Goal: Information Seeking & Learning: Learn about a topic

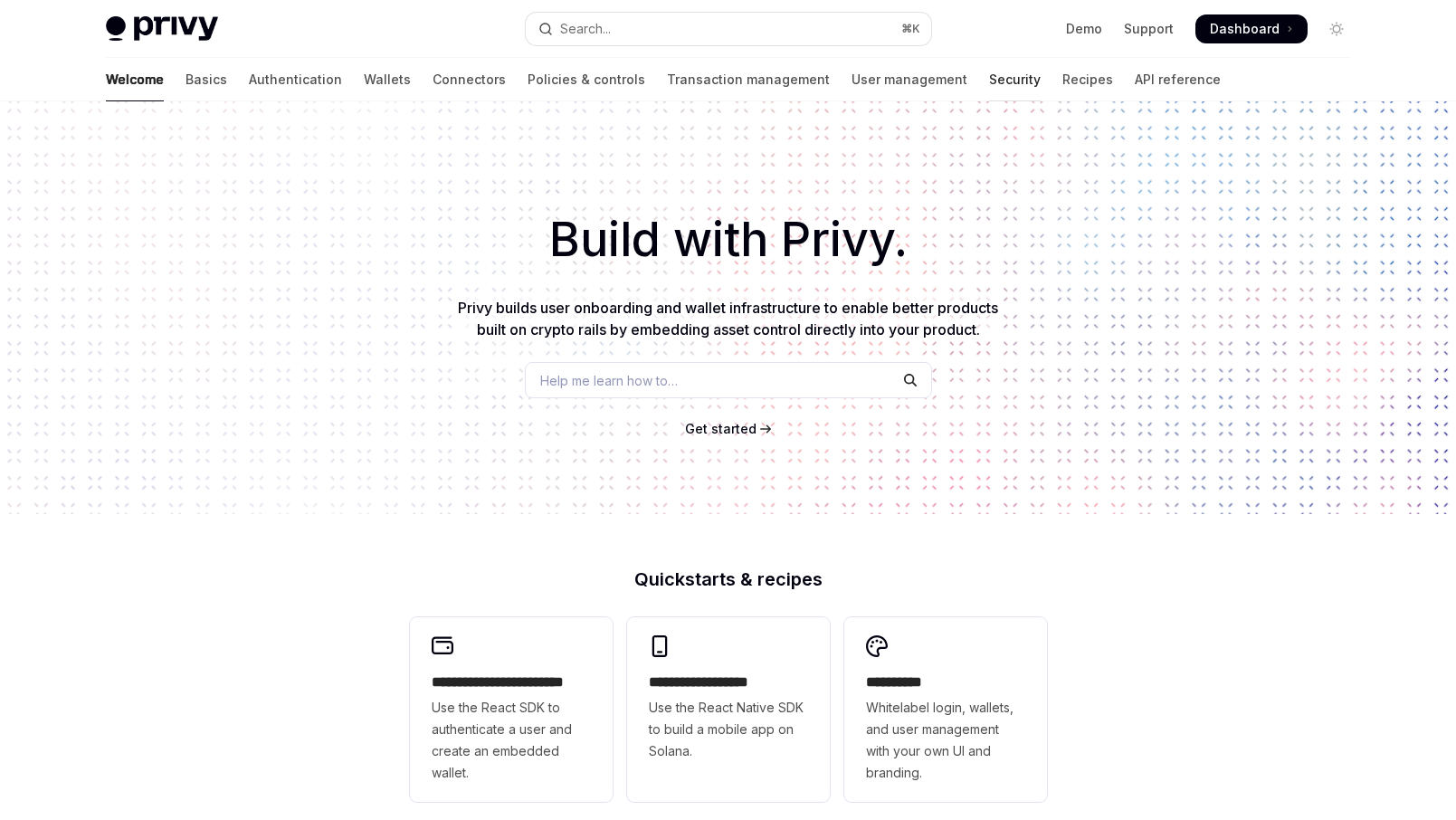
click at [989, 95] on link "Security" at bounding box center [1014, 79] width 52 height 44
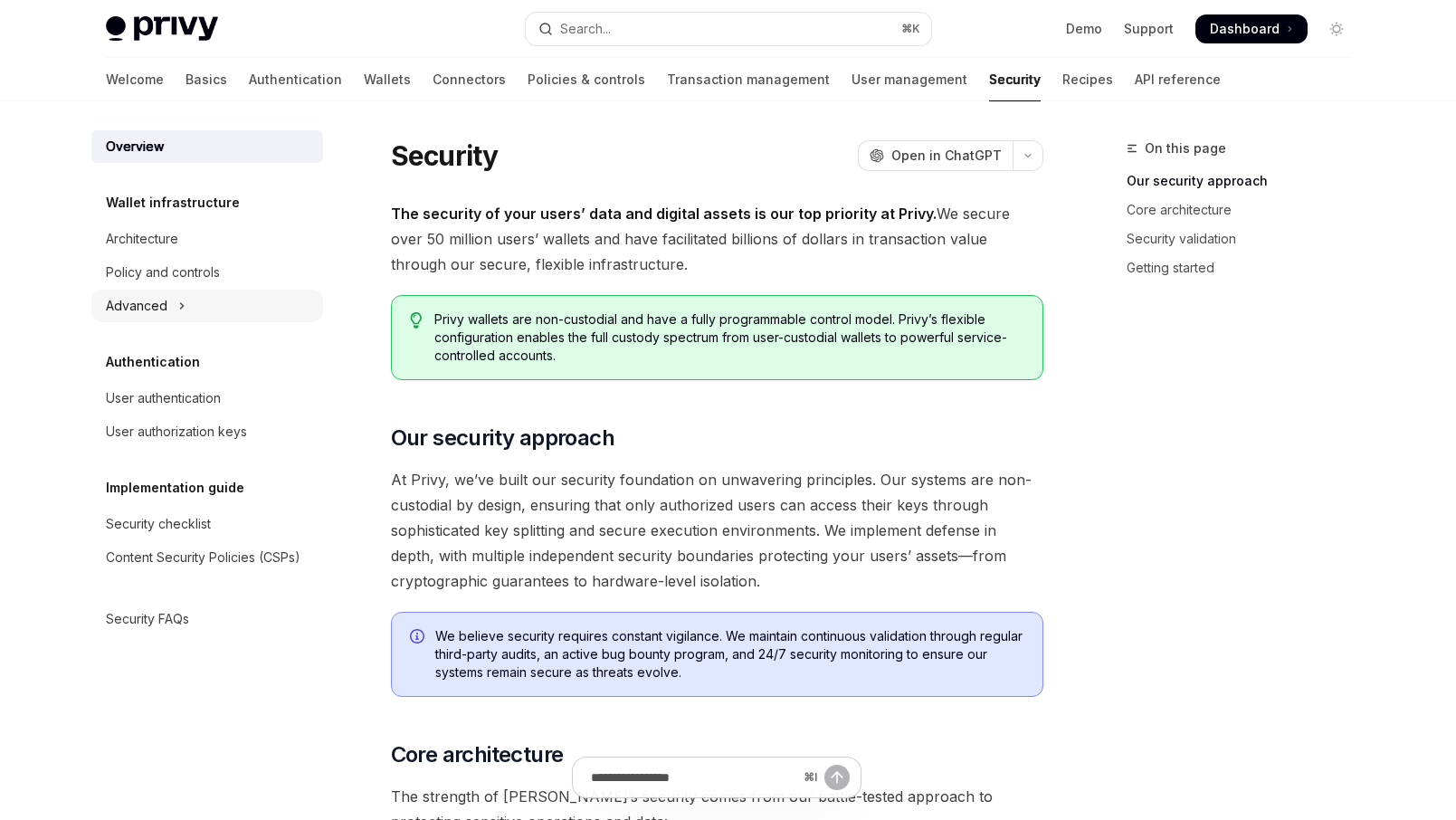
click at [163, 311] on div "Advanced" at bounding box center [137, 306] width 62 height 22
type textarea "*"
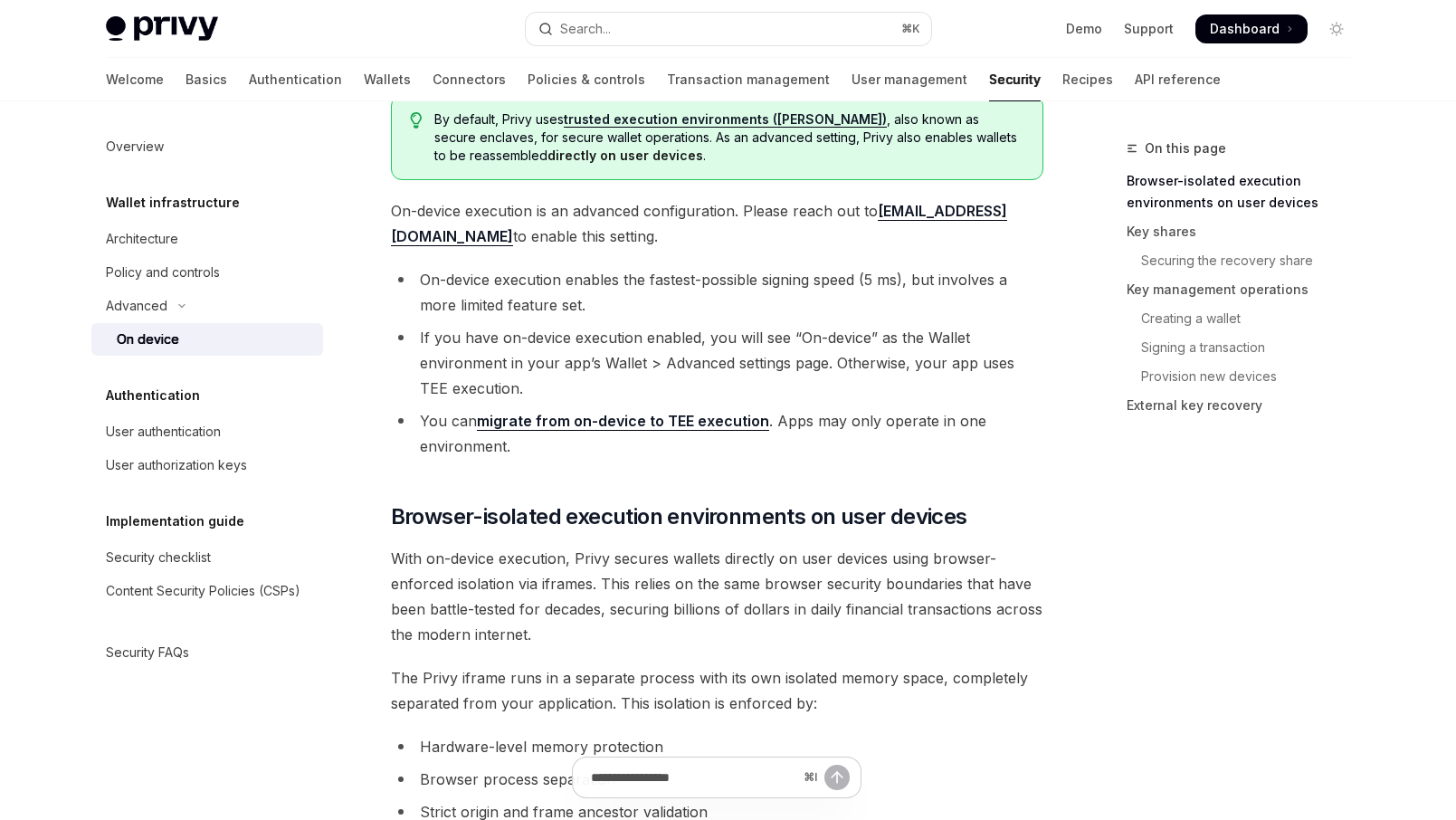
scroll to position [361, 0]
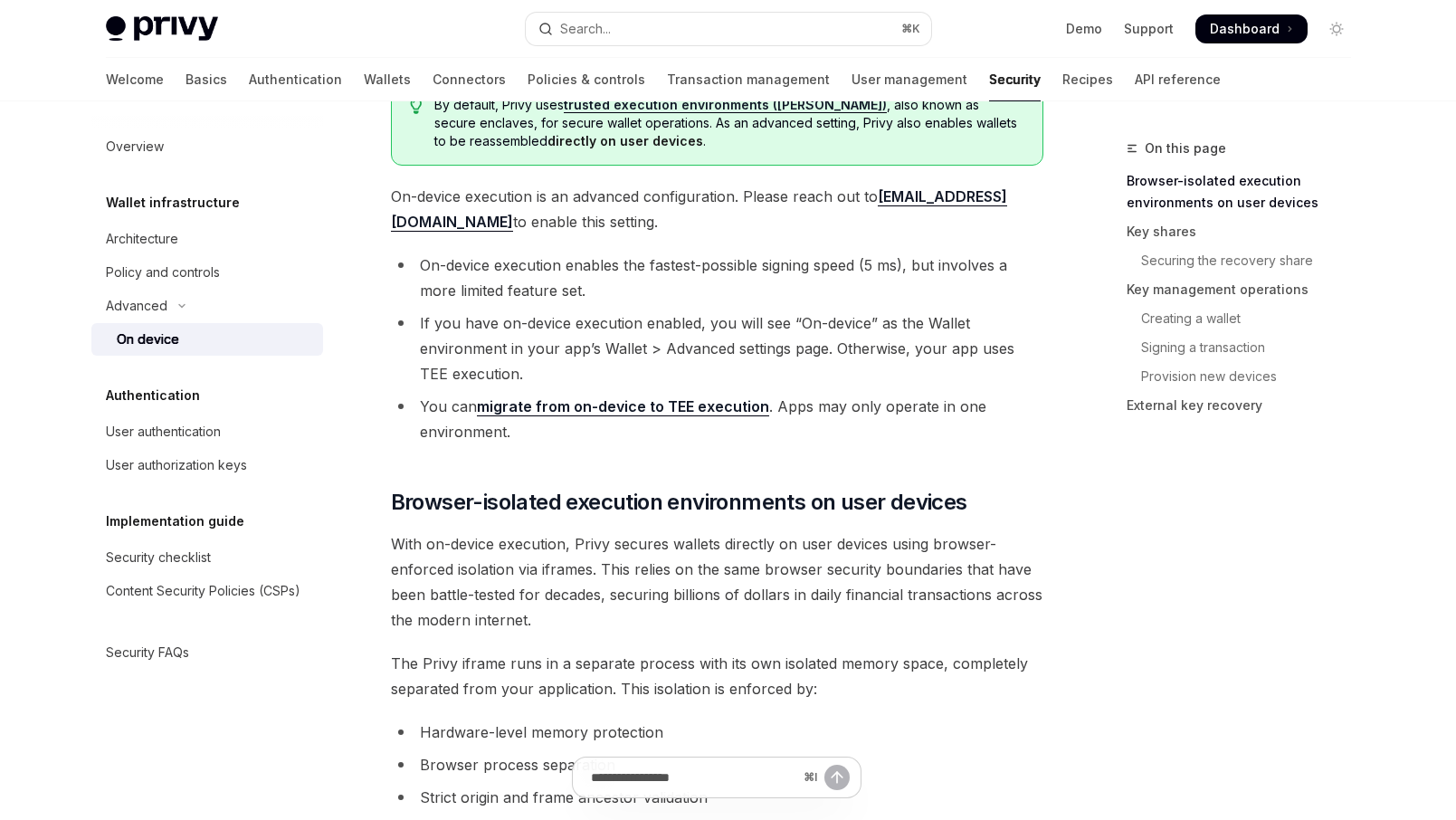
click at [680, 329] on li "If you have on-device execution enabled, you will see “On-device” as the Wallet…" at bounding box center [717, 348] width 652 height 76
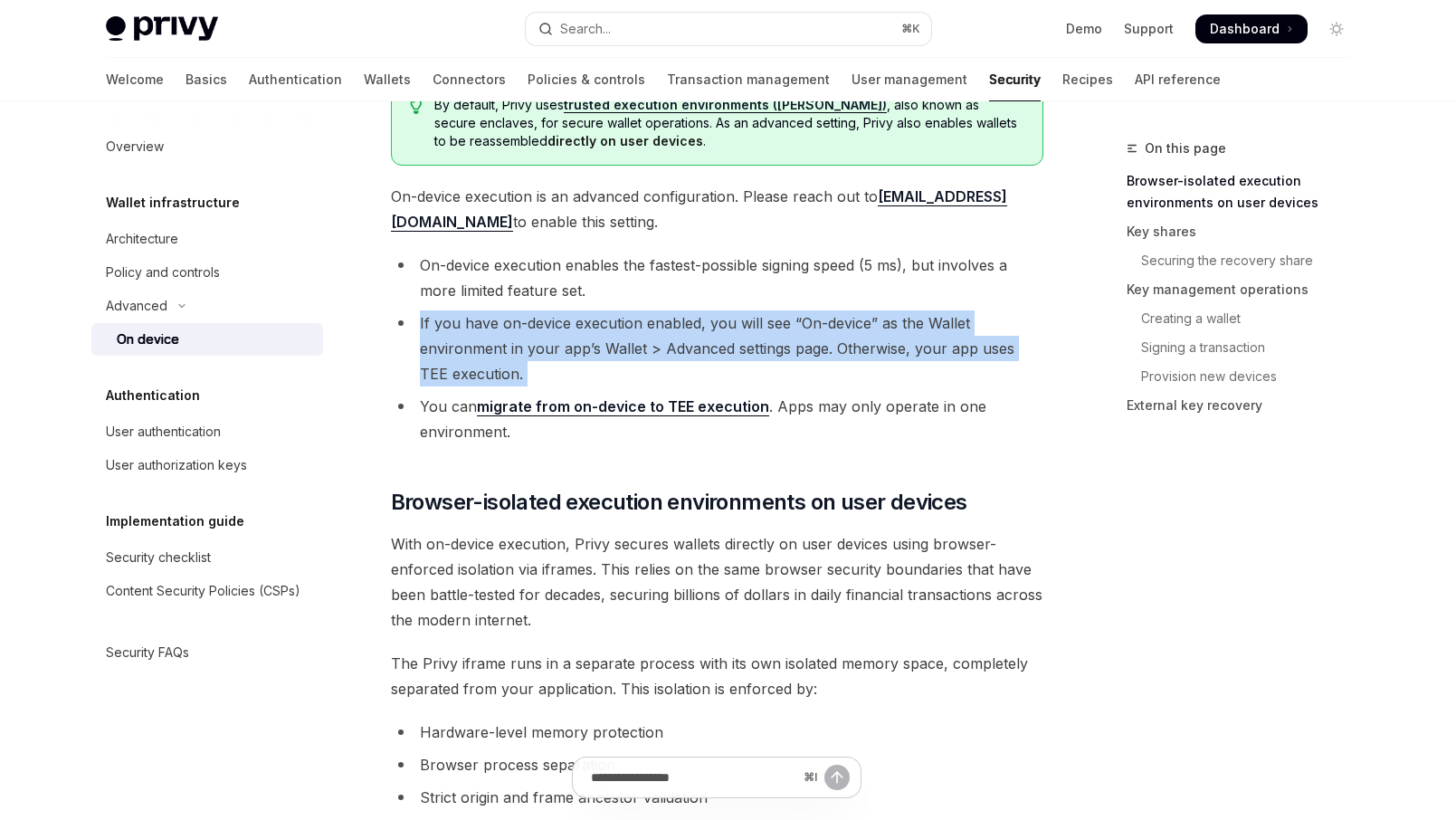
click at [680, 329] on li "If you have on-device execution enabled, you will see “On-device” as the Wallet…" at bounding box center [717, 348] width 652 height 76
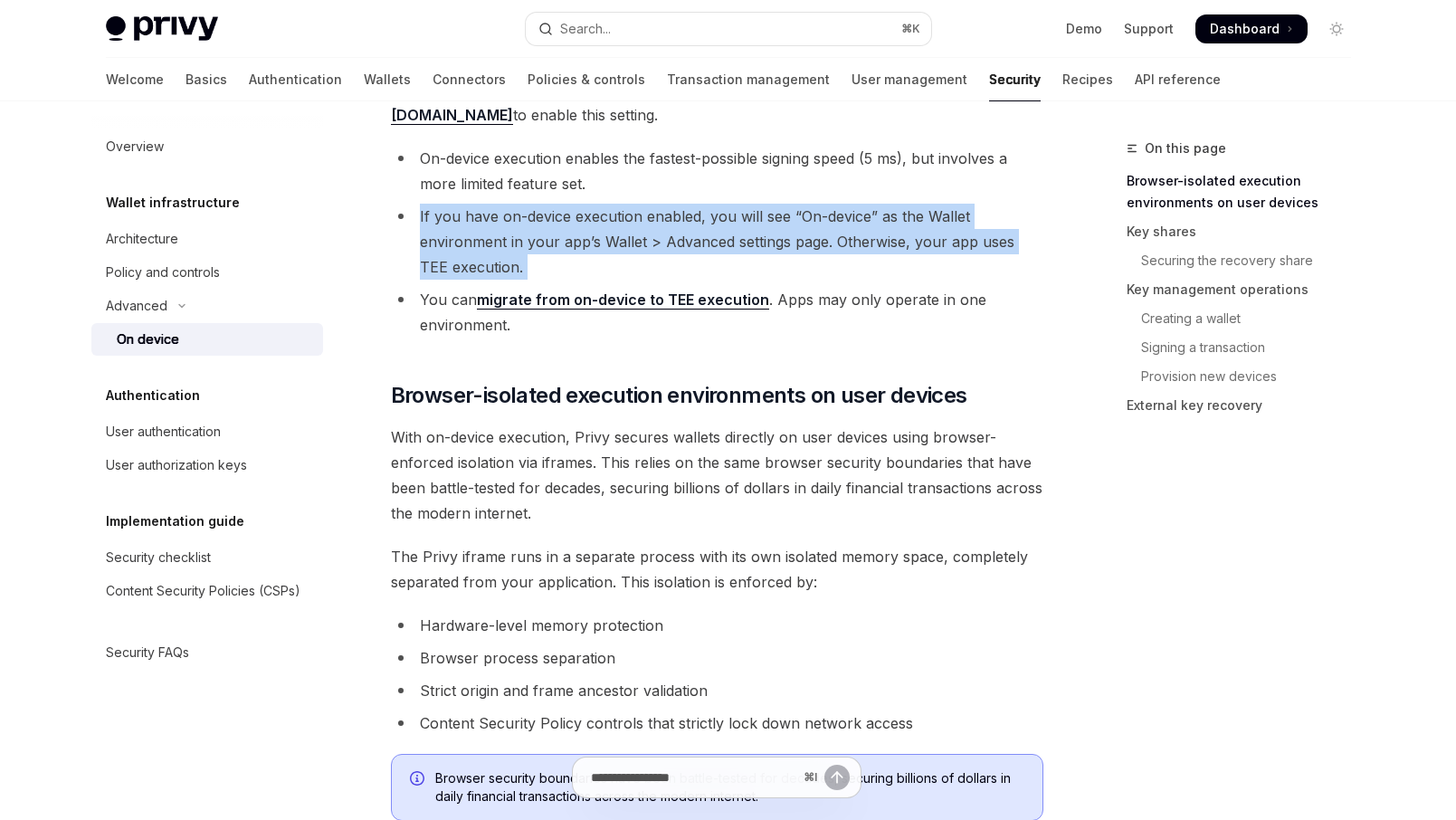
scroll to position [471, 0]
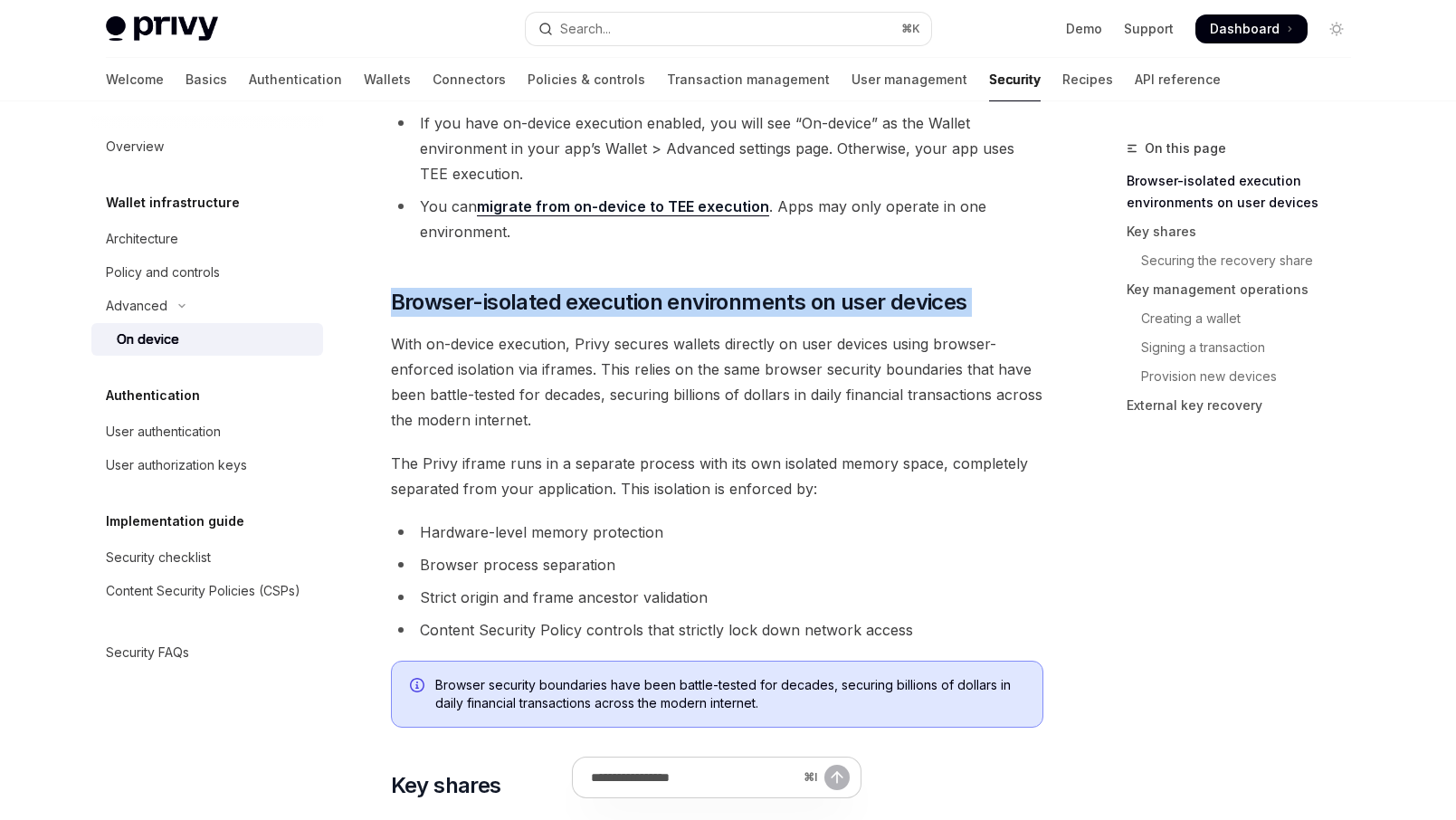
scroll to position [582, 0]
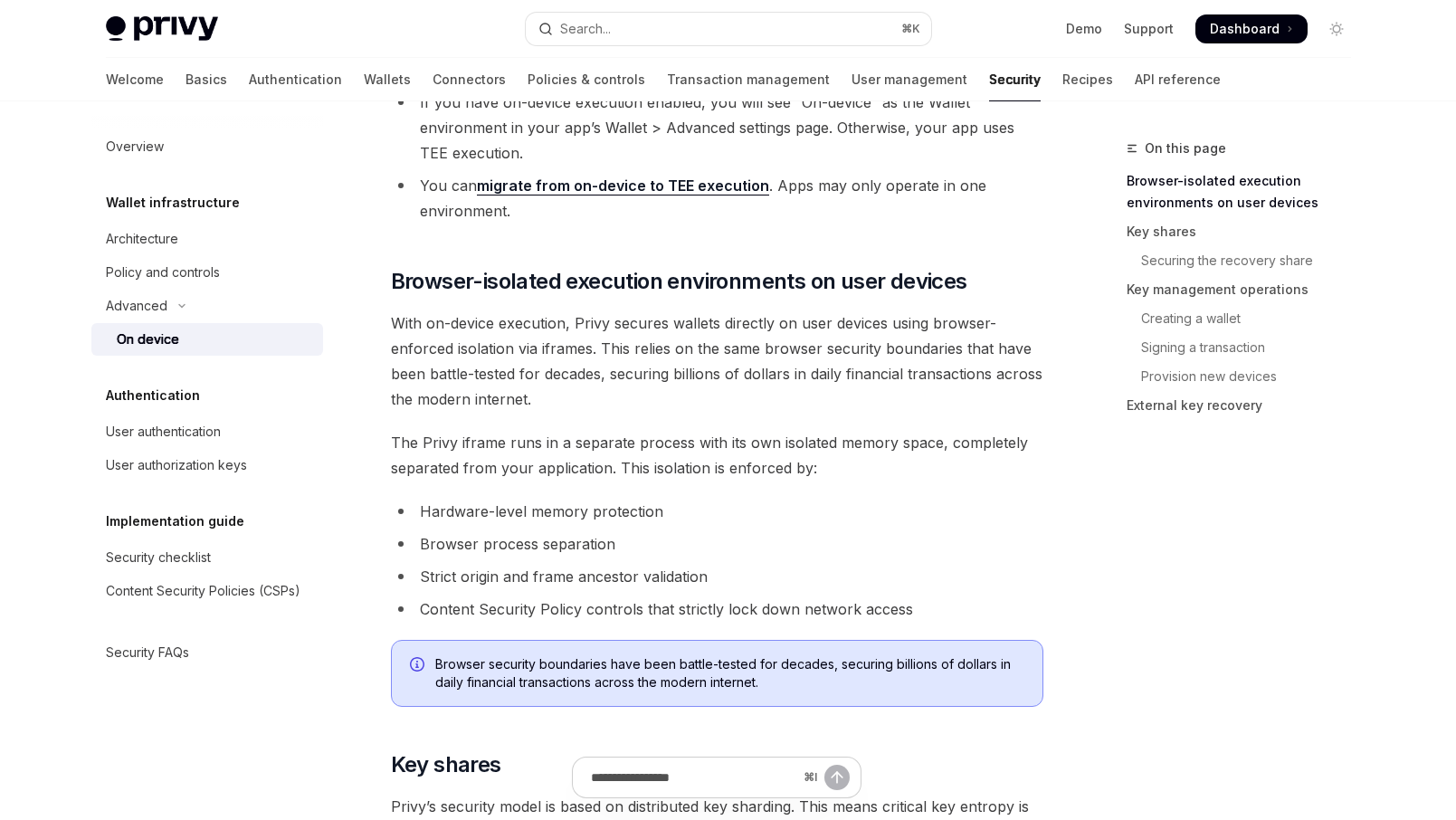
click at [682, 358] on span "With on-device execution, Privy secures wallets directly on user devices using …" at bounding box center [717, 361] width 652 height 101
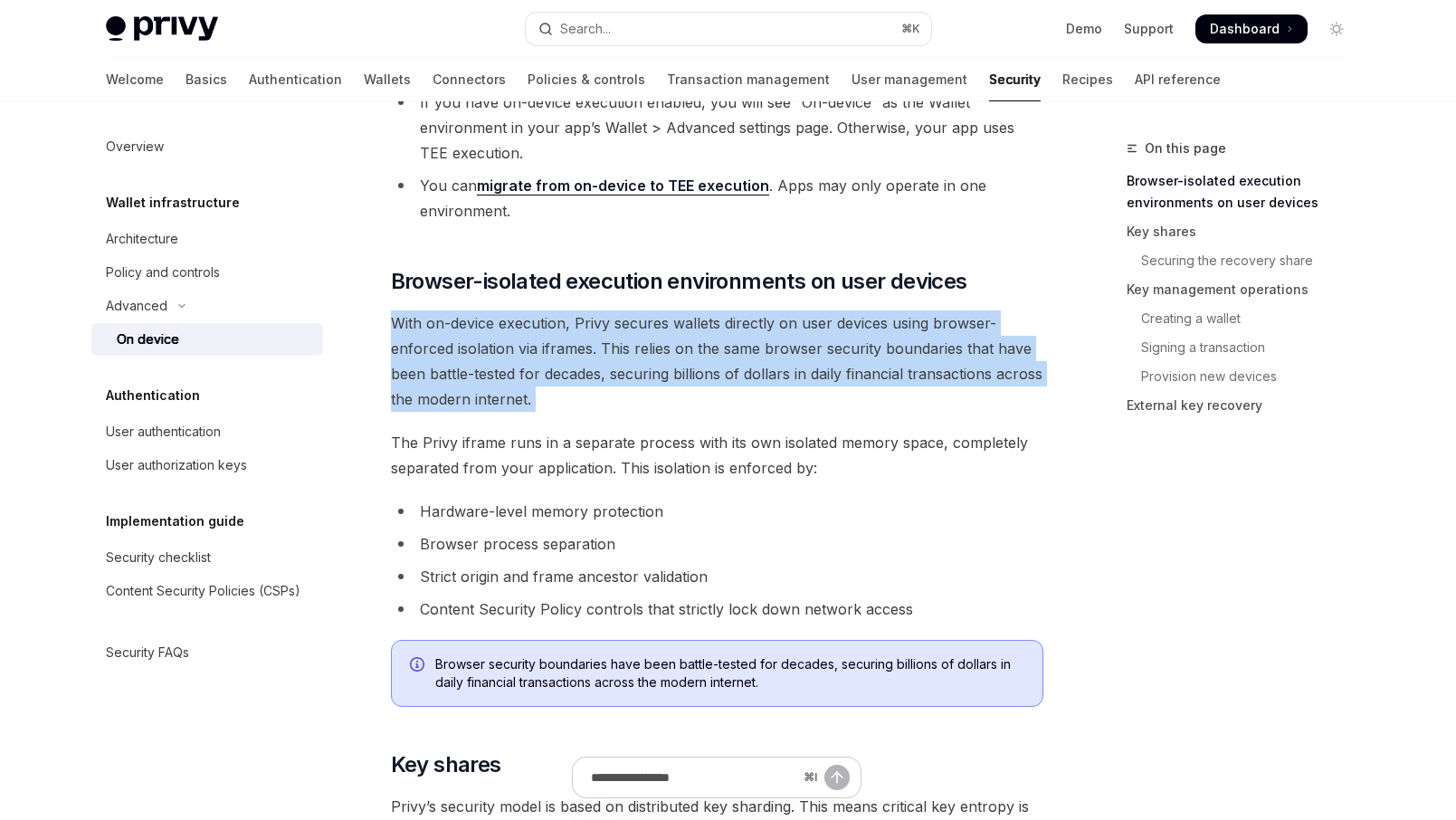
click at [682, 358] on span "With on-device execution, Privy secures wallets directly on user devices using …" at bounding box center [717, 361] width 652 height 101
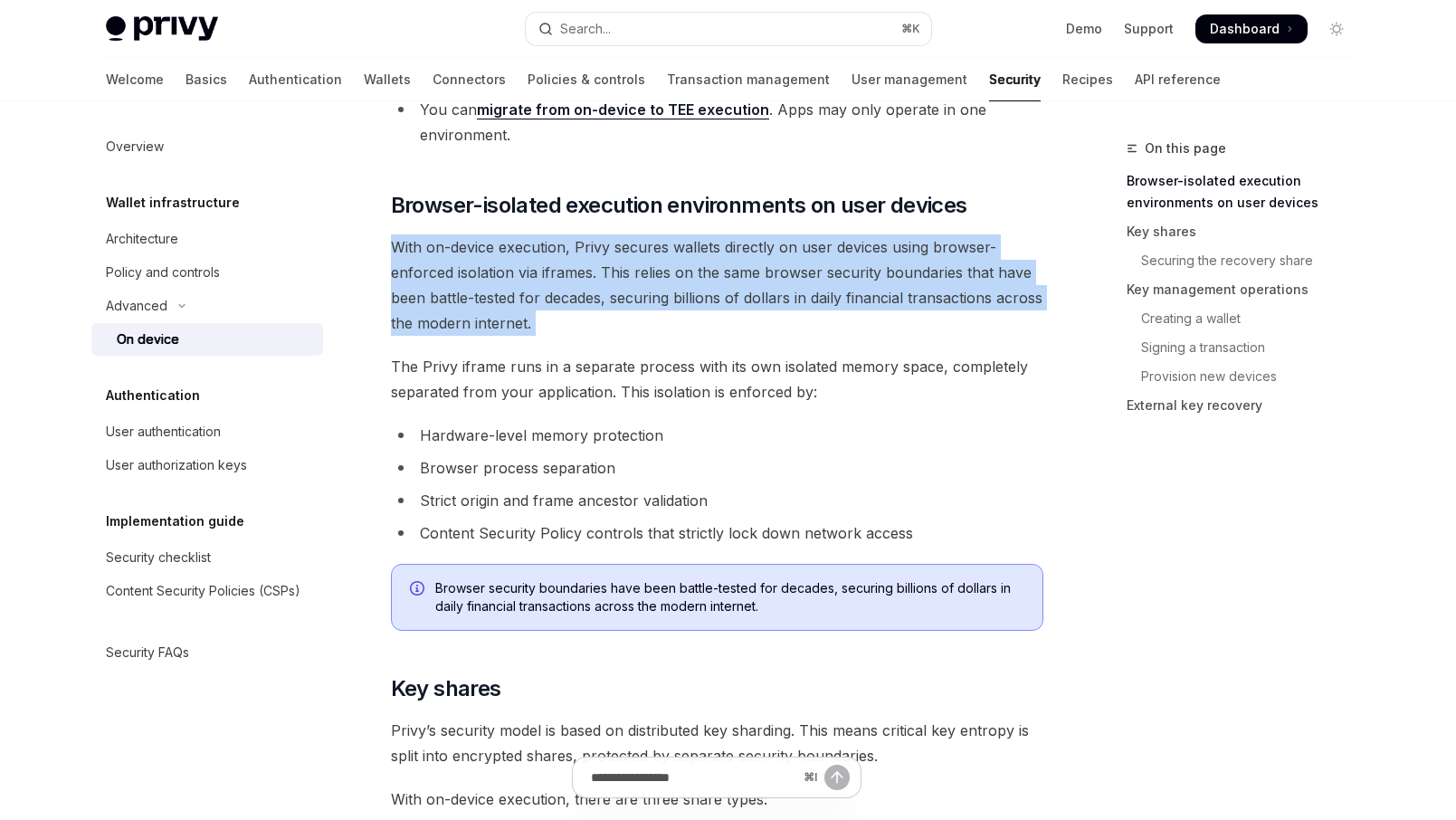
scroll to position [687, 0]
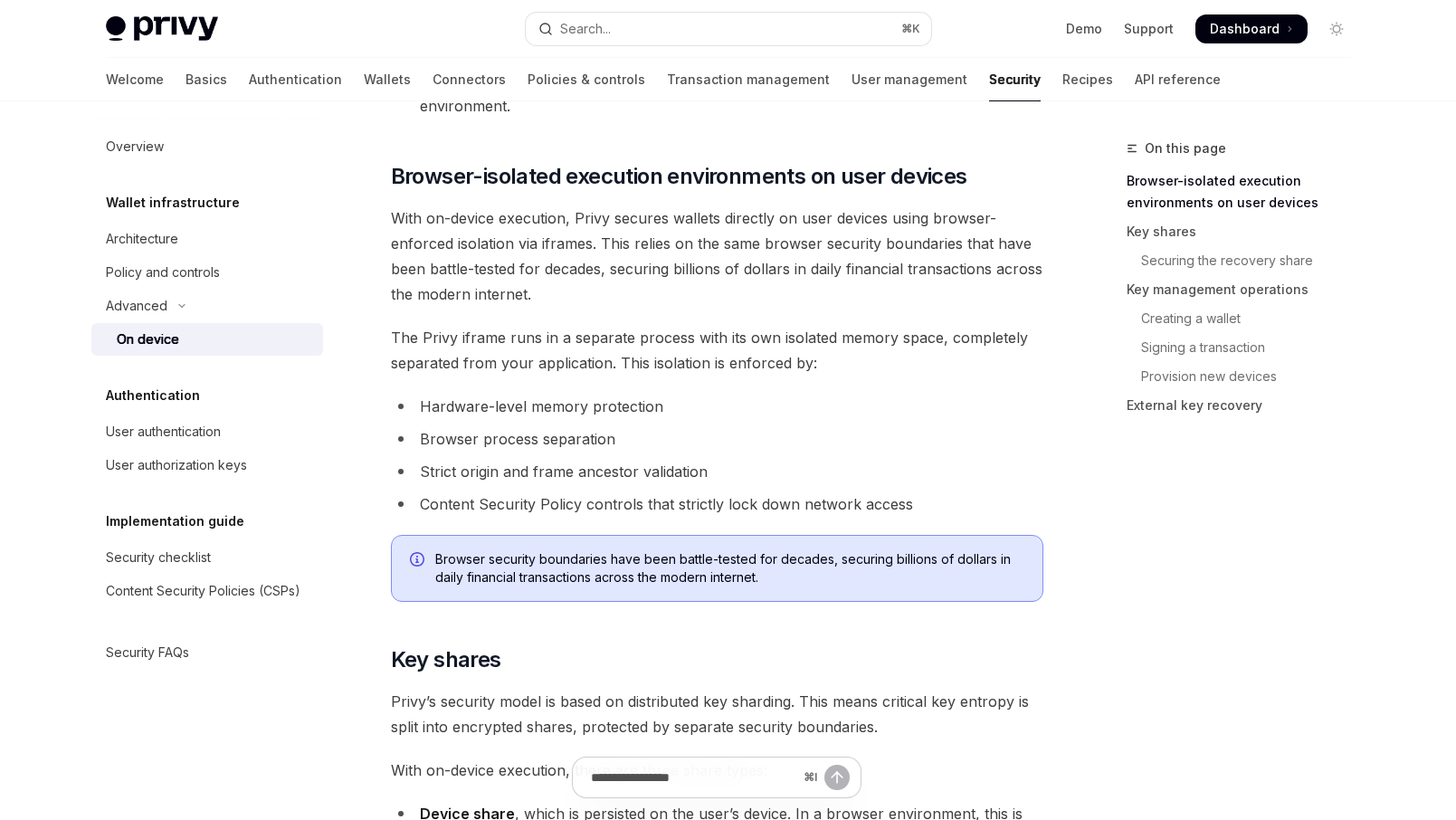
click at [682, 358] on span "The Privy iframe runs in a separate process with its own isolated memory space,…" at bounding box center [717, 349] width 652 height 51
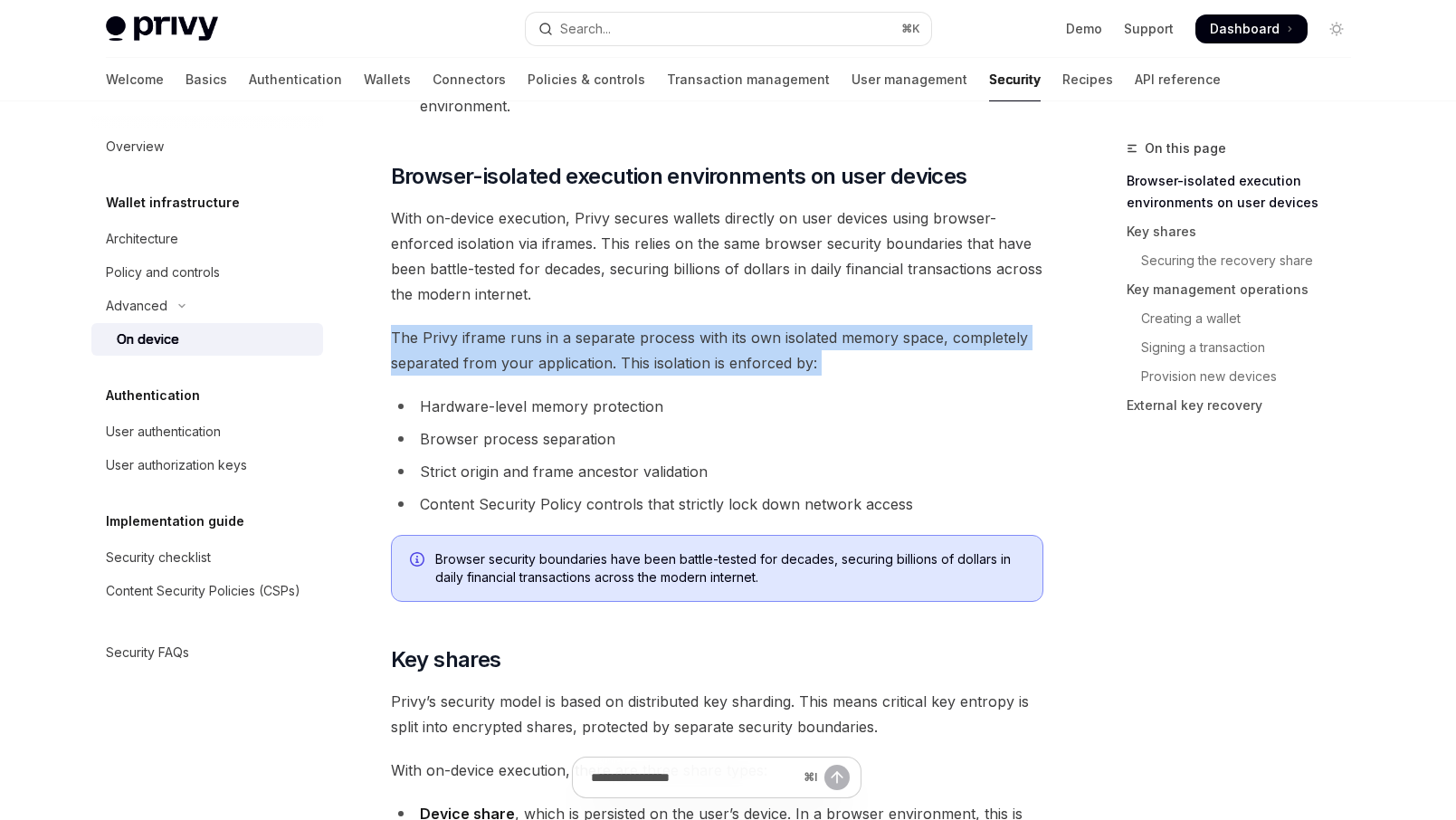
click at [682, 358] on span "The Privy iframe runs in a separate process with its own isolated memory space,…" at bounding box center [717, 349] width 652 height 51
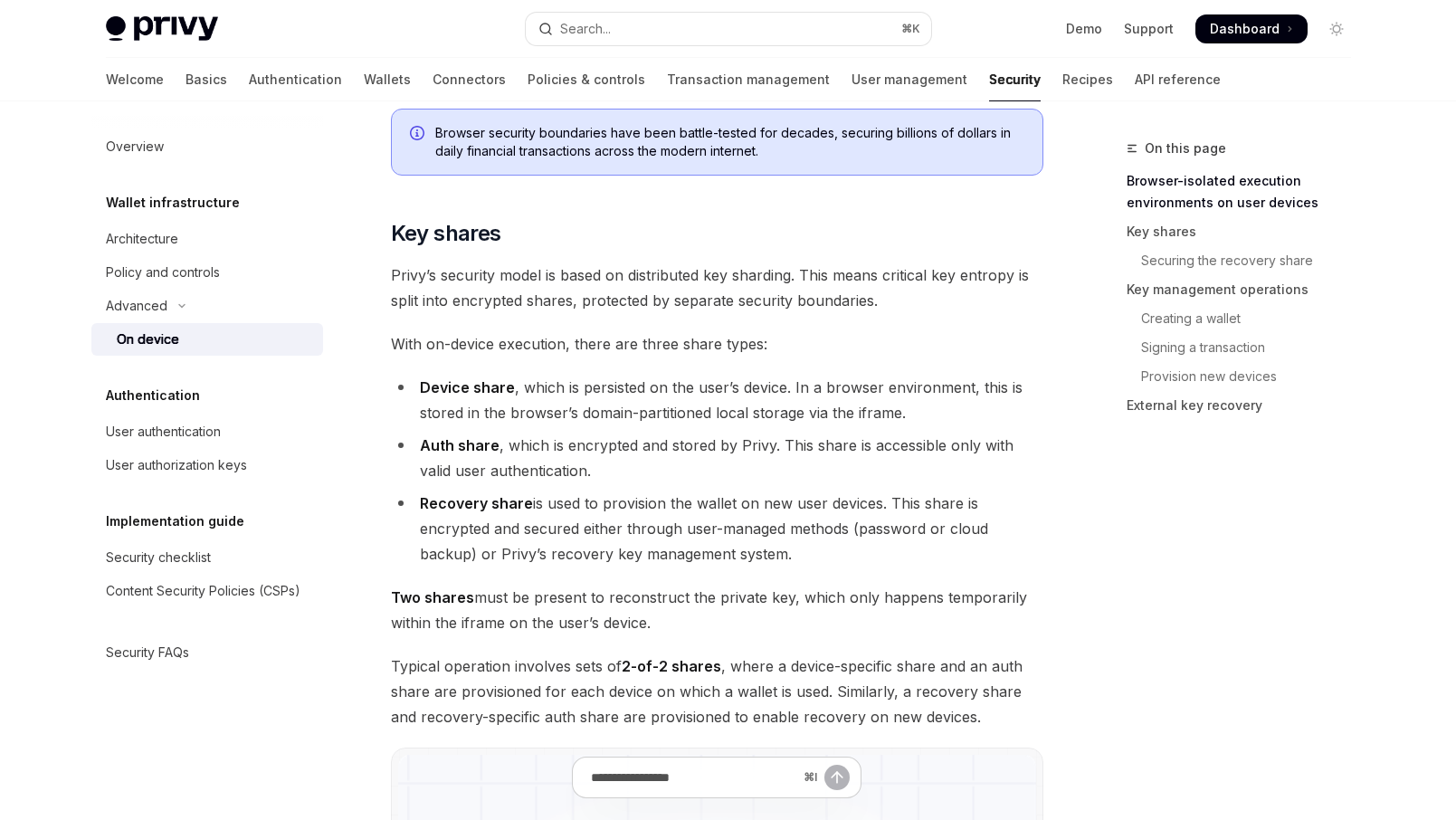
scroll to position [1114, 0]
click at [575, 403] on li "Device share , which is persisted on the user’s device. In a browser environmen…" at bounding box center [717, 398] width 652 height 51
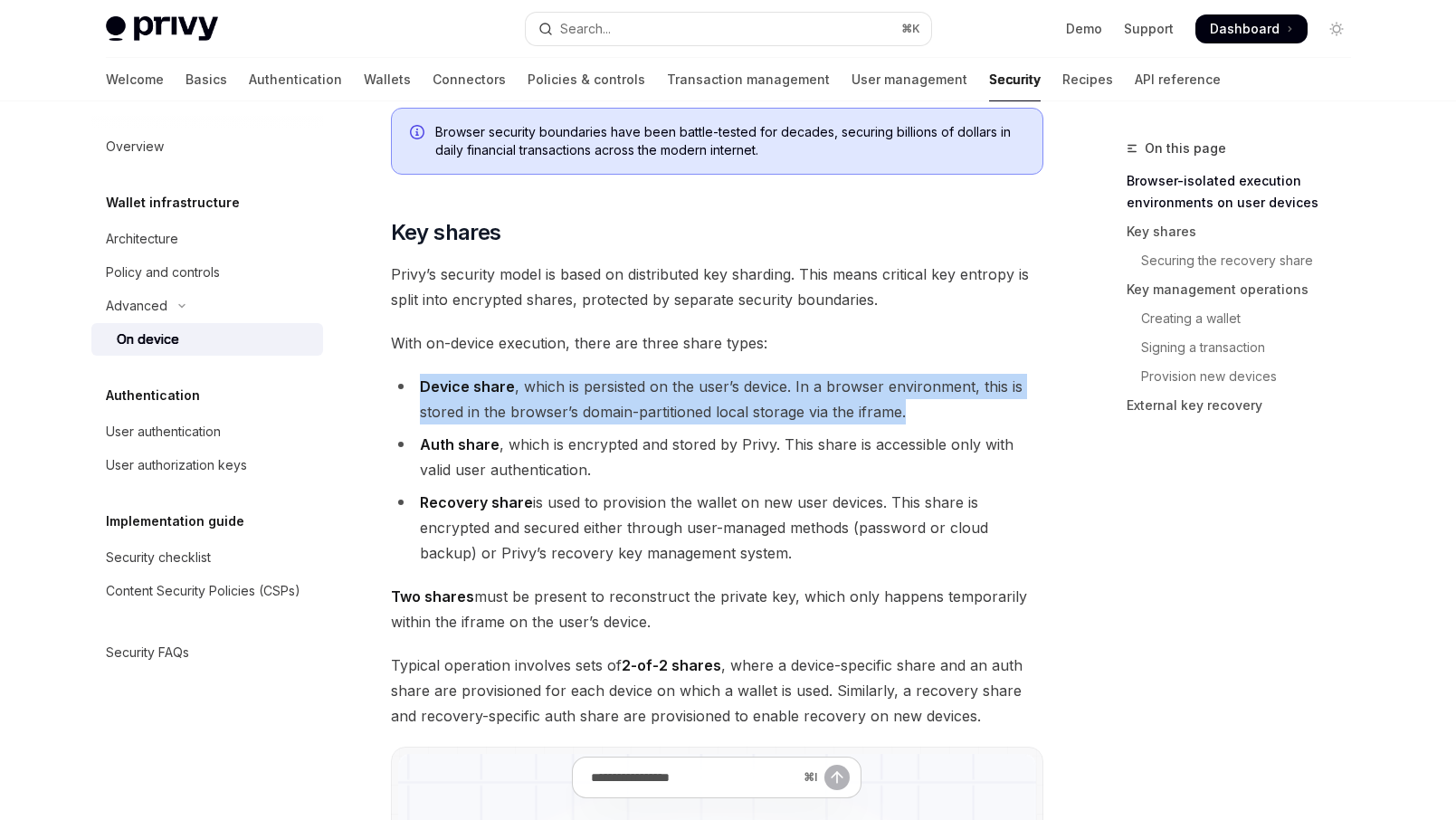
click at [575, 403] on li "Device share , which is persisted on the user’s device. In a browser environmen…" at bounding box center [717, 398] width 652 height 51
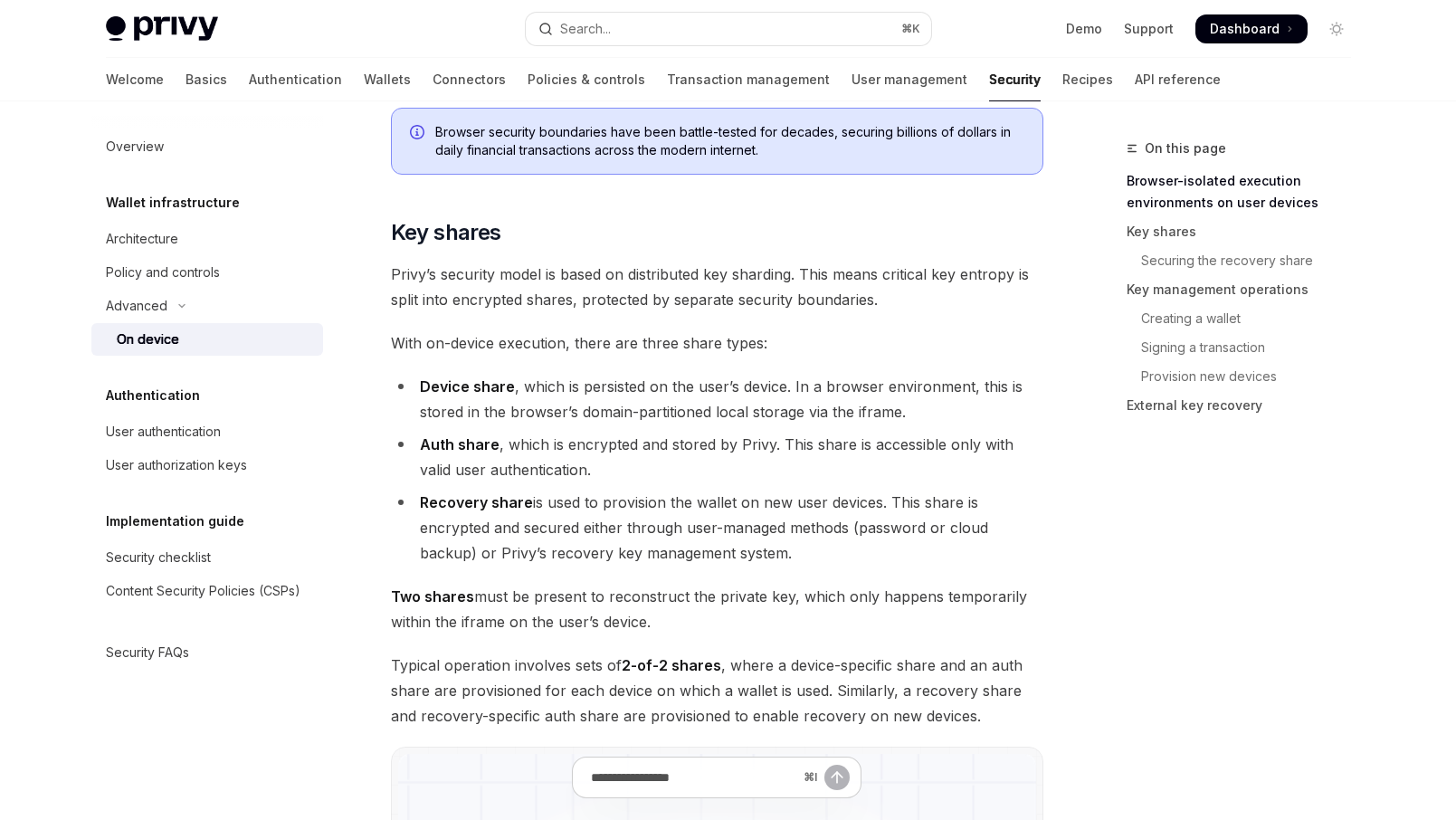
click at [557, 452] on li "Auth share , which is encrypted and stored by Privy. This share is accessible o…" at bounding box center [717, 457] width 652 height 51
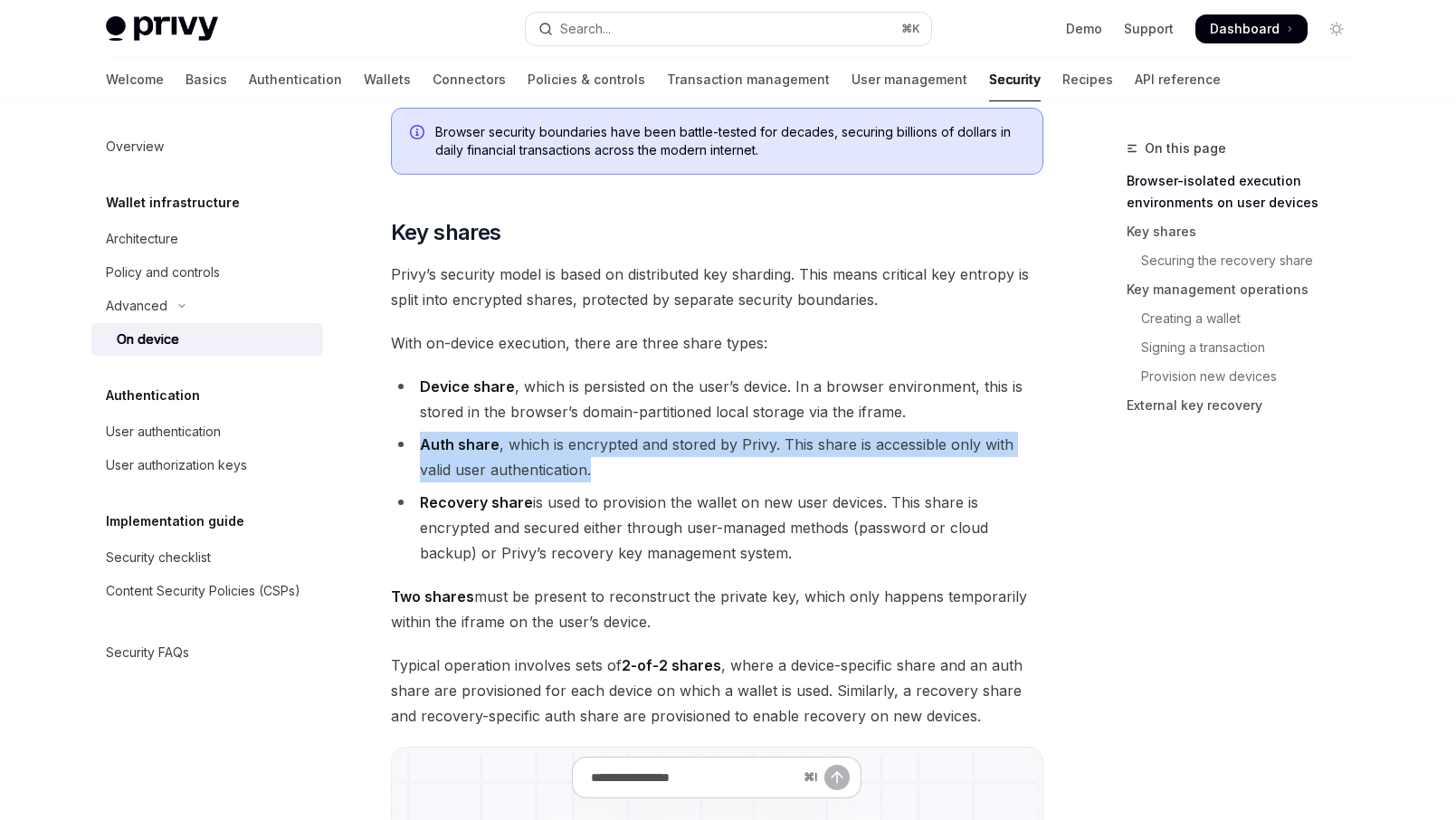
click at [557, 452] on li "Auth share , which is encrypted and stored by Privy. This share is accessible o…" at bounding box center [717, 457] width 652 height 51
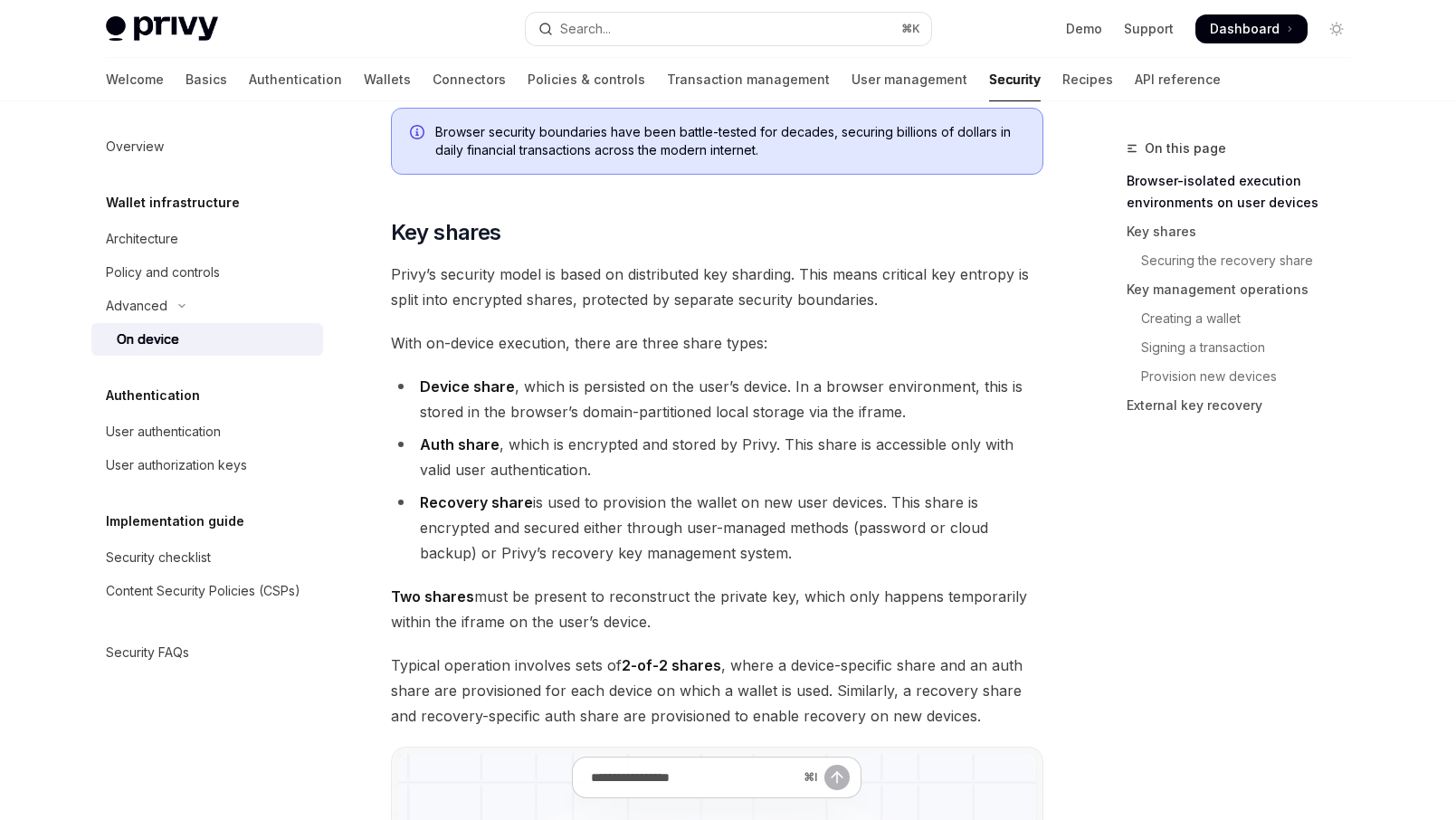
click at [568, 514] on li "Recovery share is used to provision the wallet on new user devices. This share …" at bounding box center [717, 527] width 652 height 76
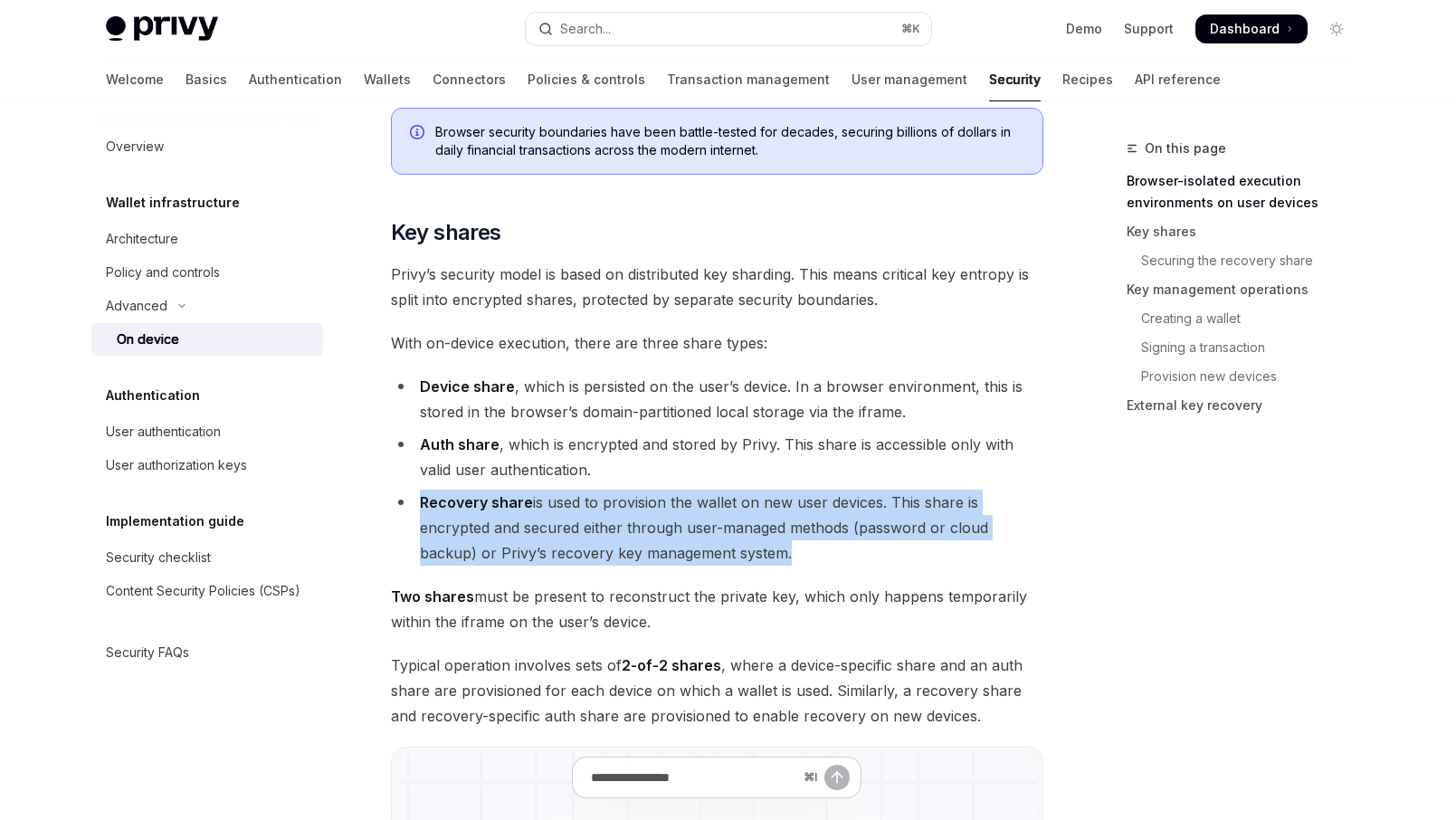
click at [568, 514] on li "Recovery share is used to provision the wallet on new user devices. This share …" at bounding box center [717, 527] width 652 height 76
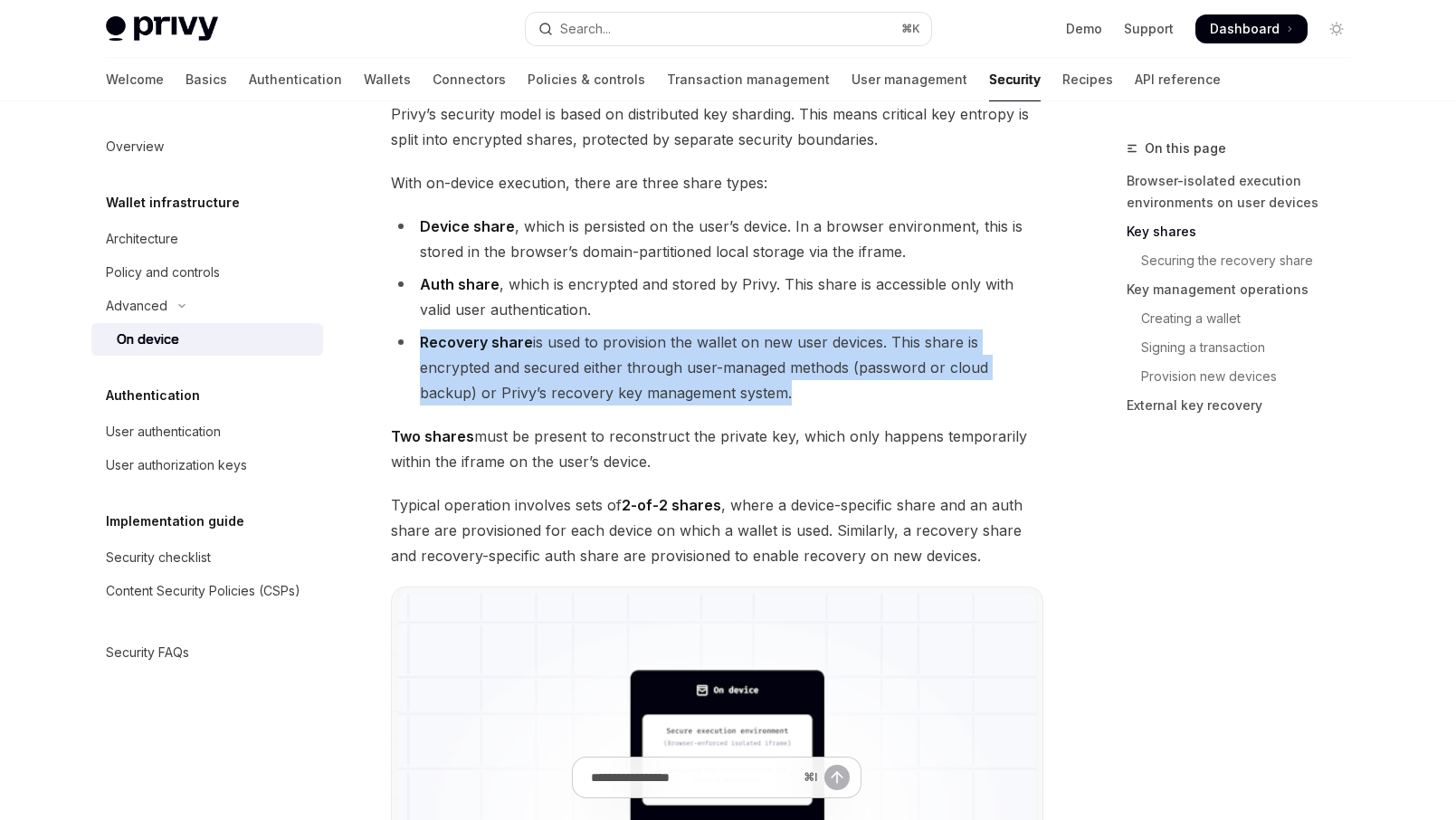
scroll to position [1284, 0]
